Goal: Navigation & Orientation: Locate item on page

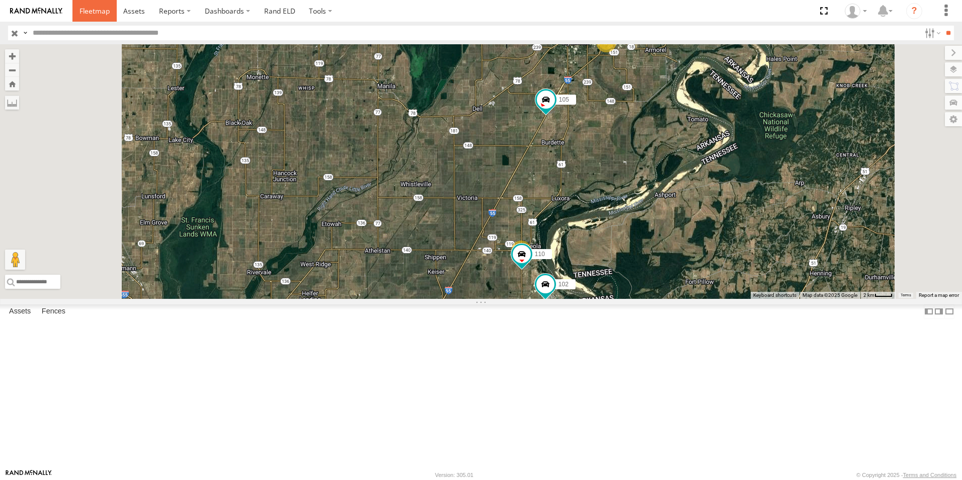
click at [105, 10] on span at bounding box center [94, 11] width 30 height 10
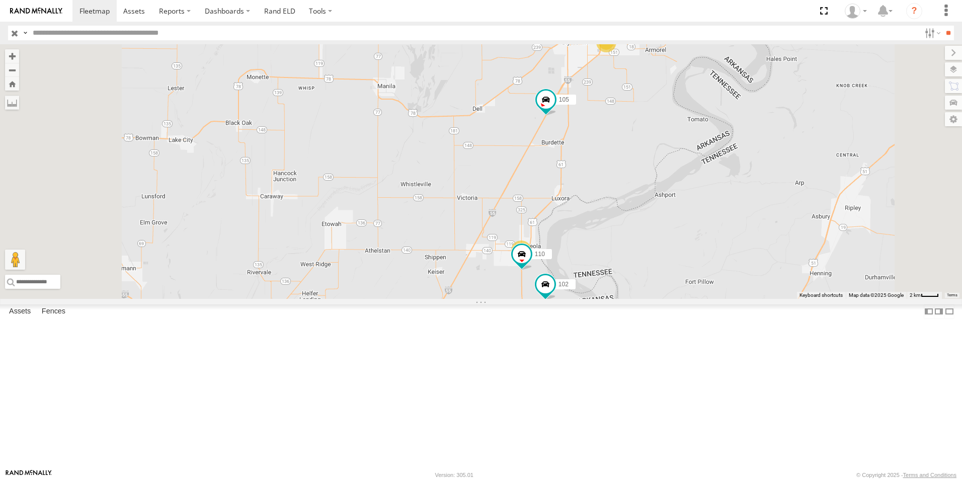
click at [0, 0] on span at bounding box center [0, 0] width 0 height 0
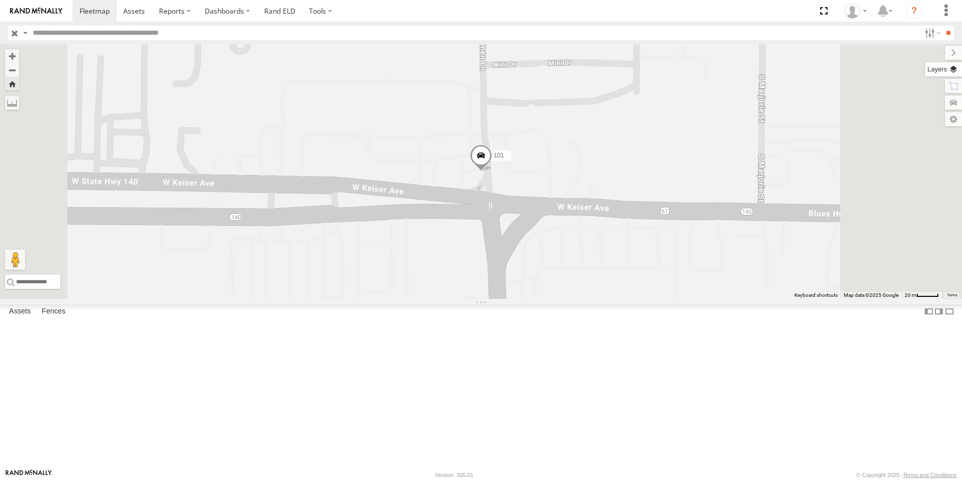
click at [954, 67] on label at bounding box center [943, 69] width 37 height 14
click at [0, 0] on span "Basemaps" at bounding box center [0, 0] width 0 height 0
click at [0, 0] on span "Satellite + Roadmap" at bounding box center [0, 0] width 0 height 0
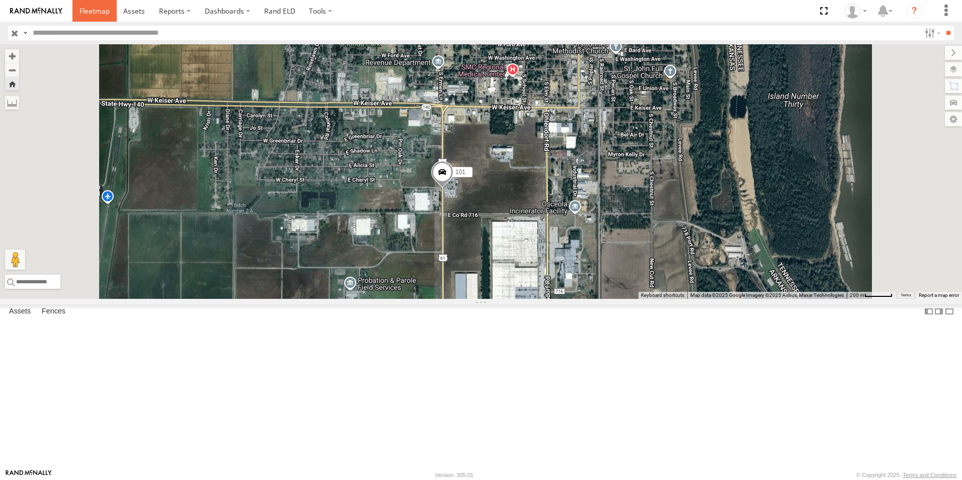
click at [89, 14] on span at bounding box center [94, 11] width 30 height 10
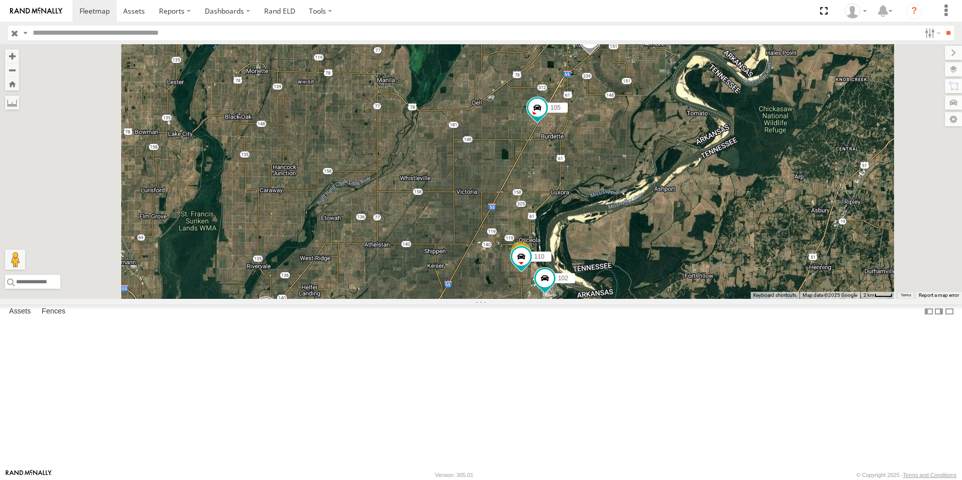
click at [705, 33] on div "3" at bounding box center [695, 23] width 20 height 20
